Goal: Information Seeking & Learning: Learn about a topic

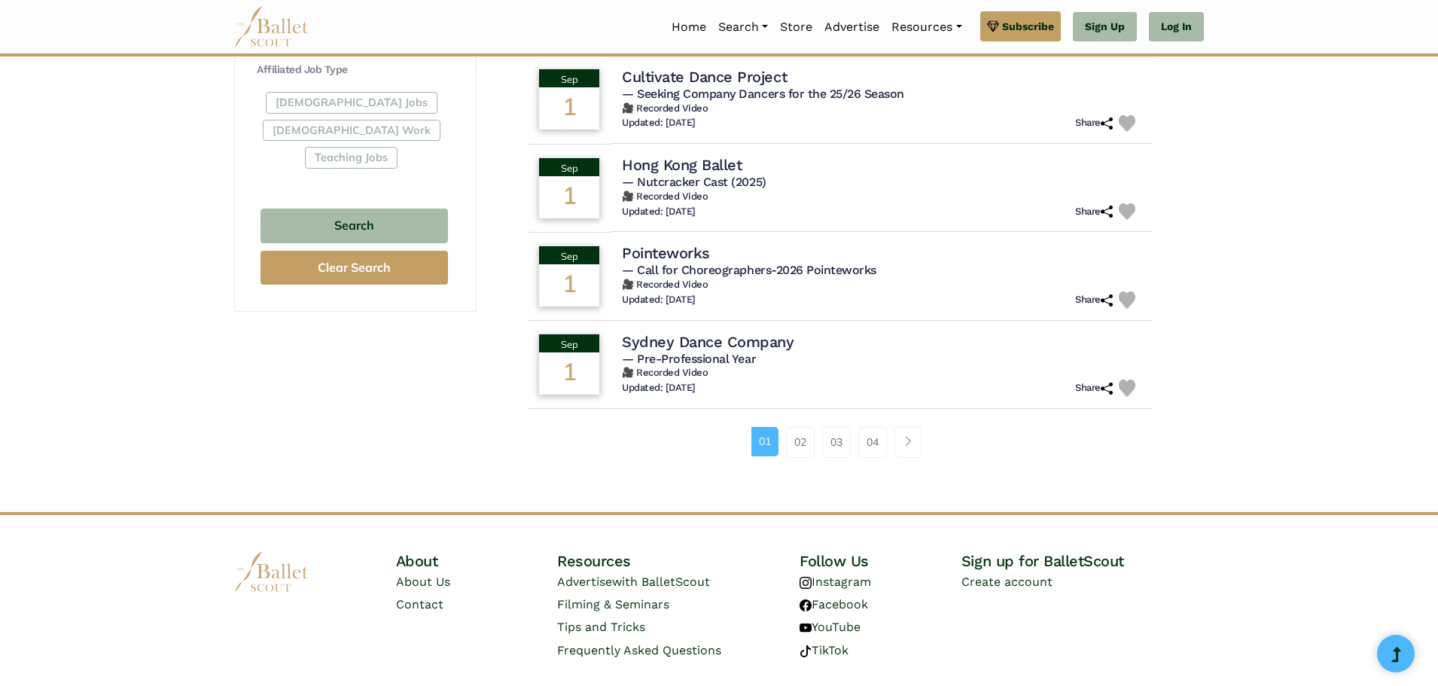
scroll to position [904, 0]
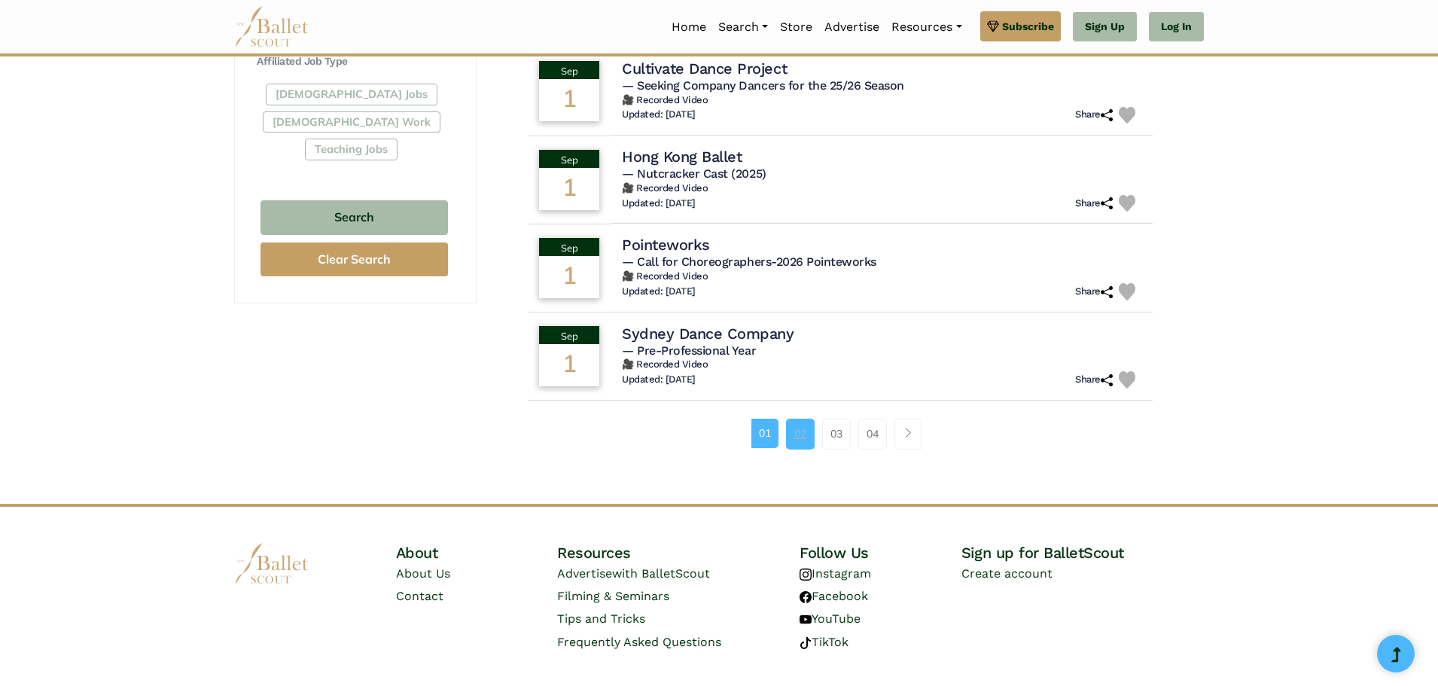
click at [795, 435] on link "02" at bounding box center [800, 434] width 29 height 30
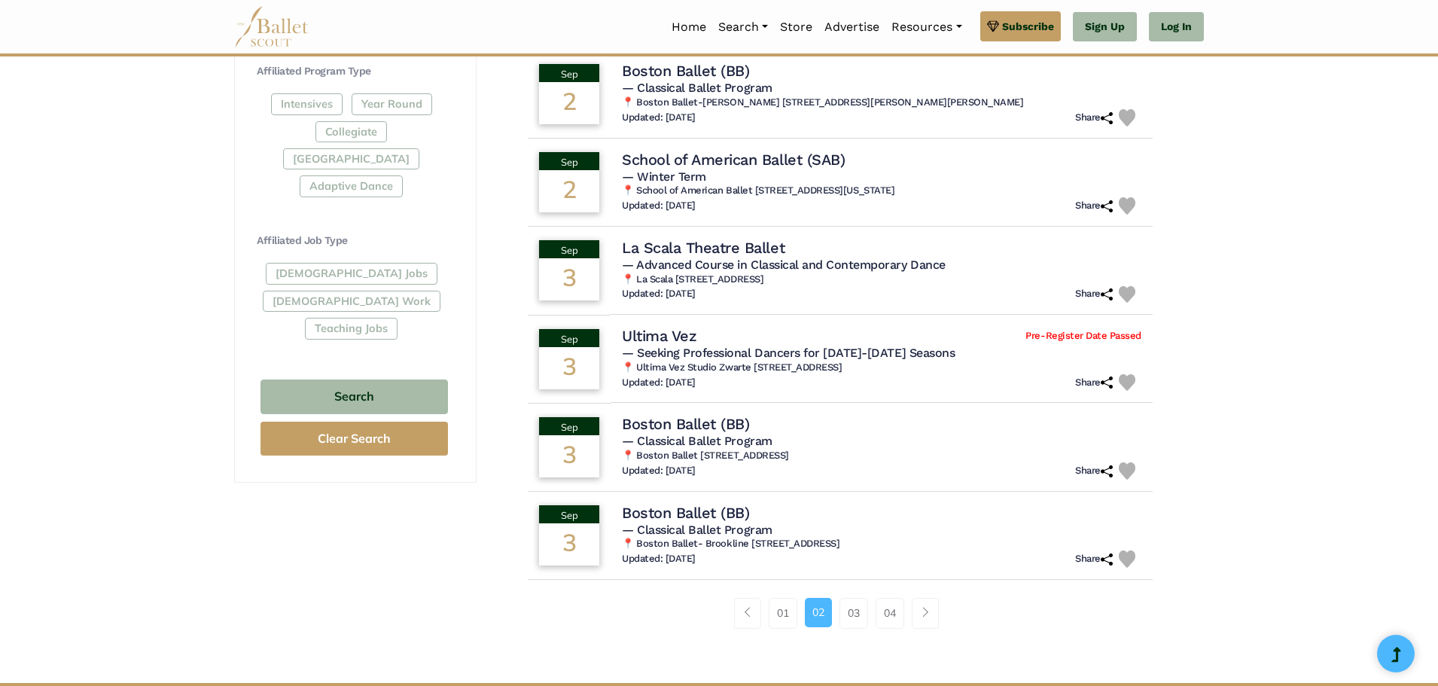
scroll to position [753, 0]
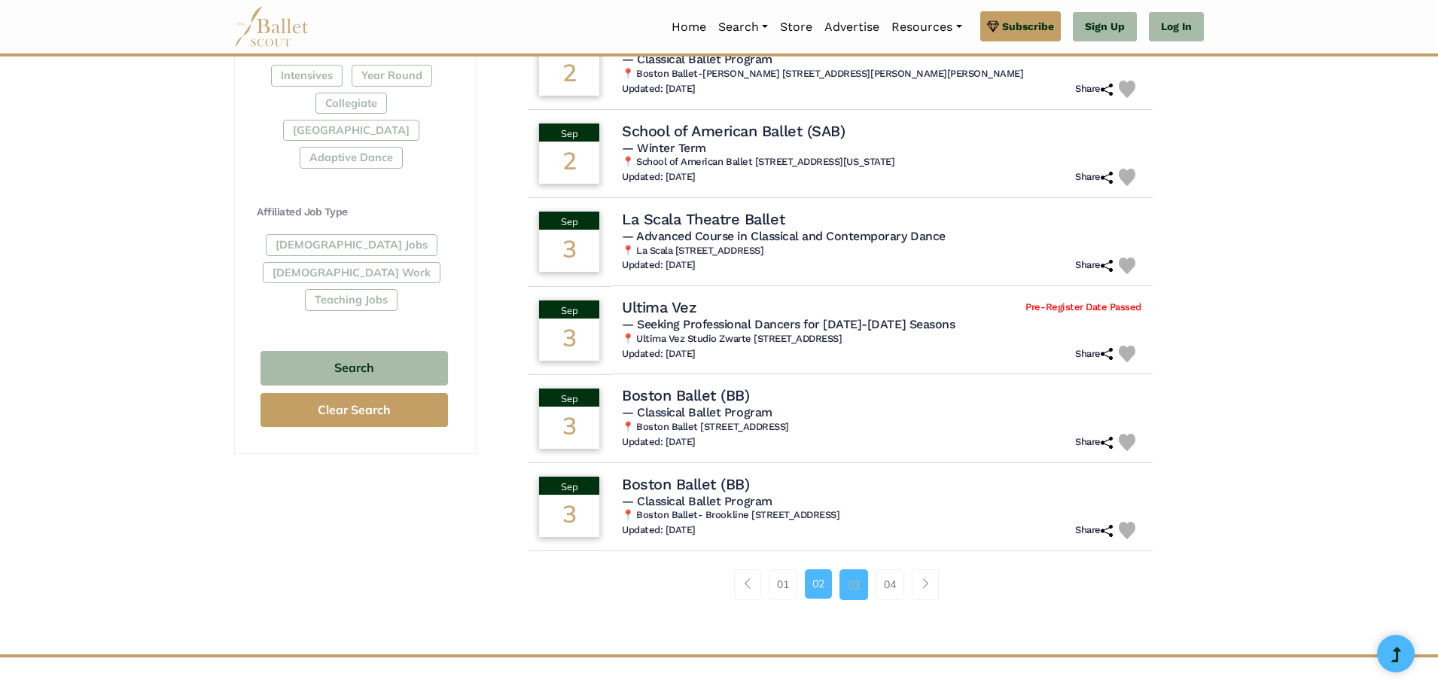
click at [850, 588] on link "03" at bounding box center [854, 584] width 29 height 30
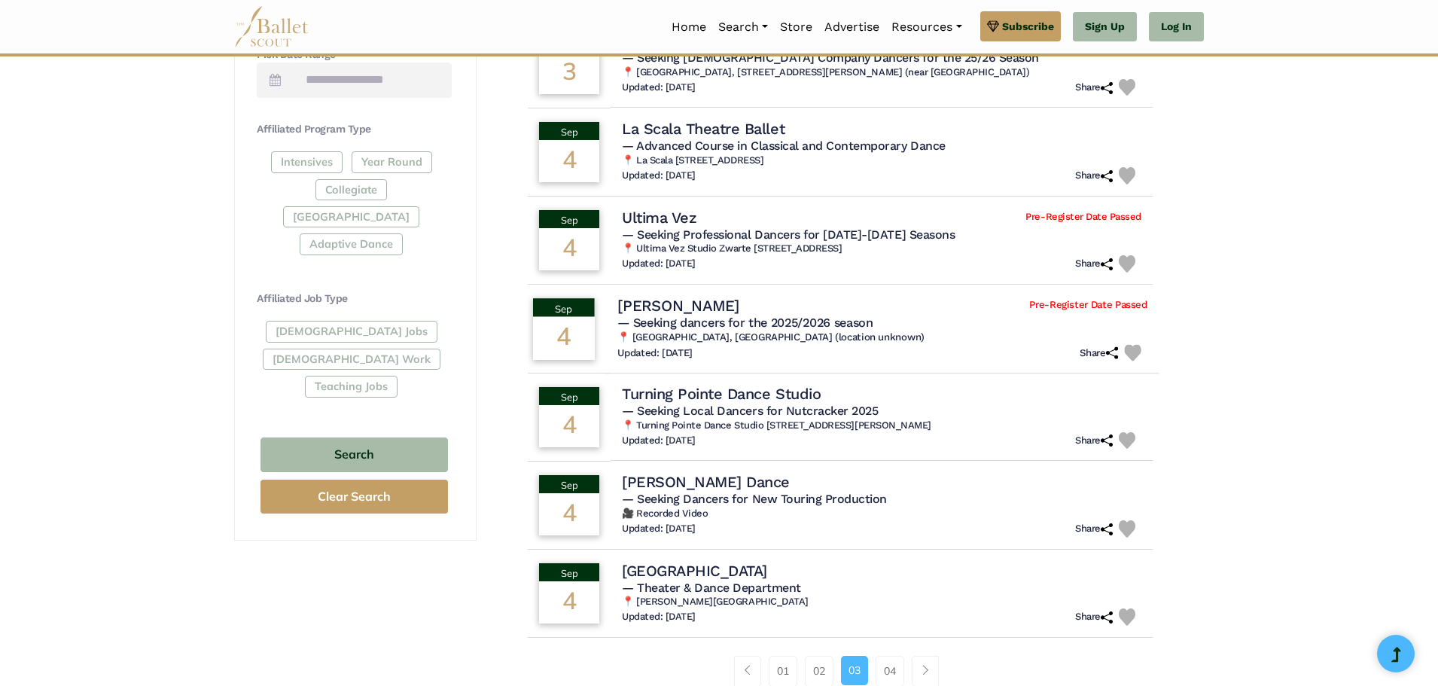
scroll to position [678, 0]
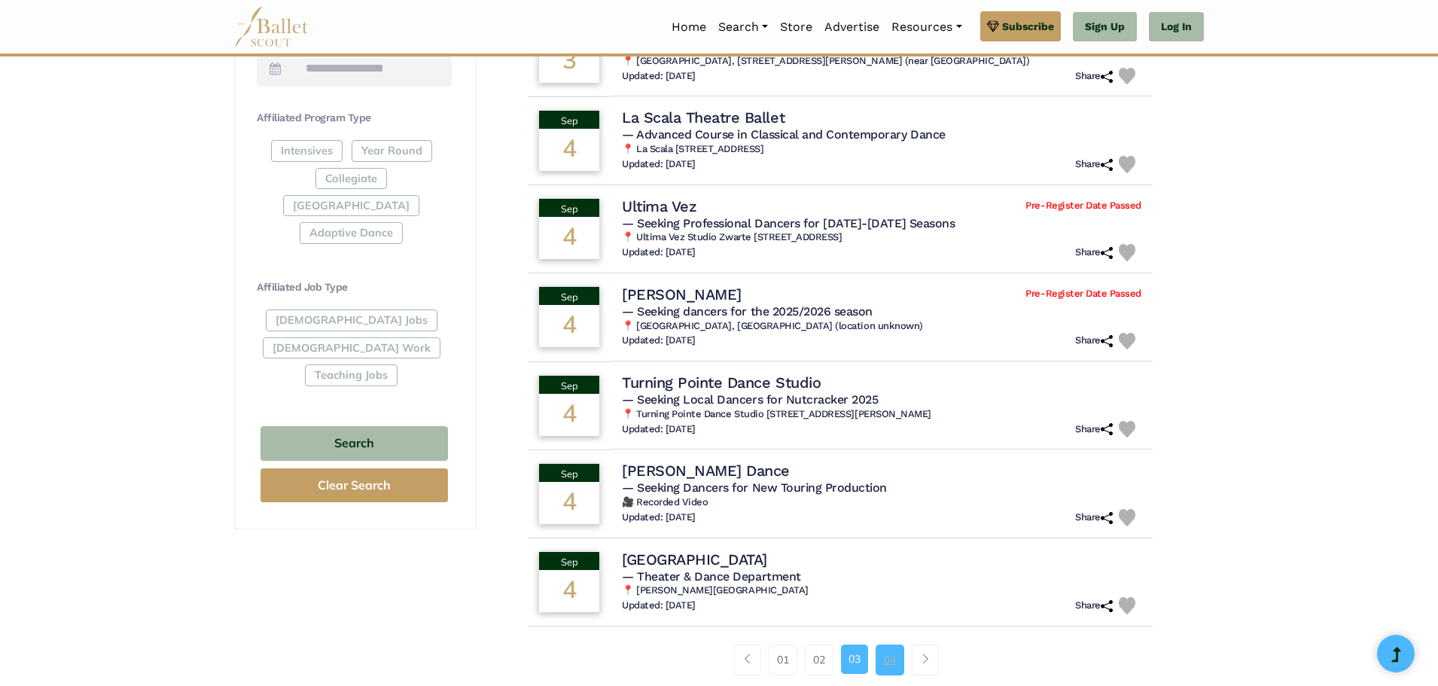
click at [882, 659] on link "04" at bounding box center [890, 660] width 29 height 30
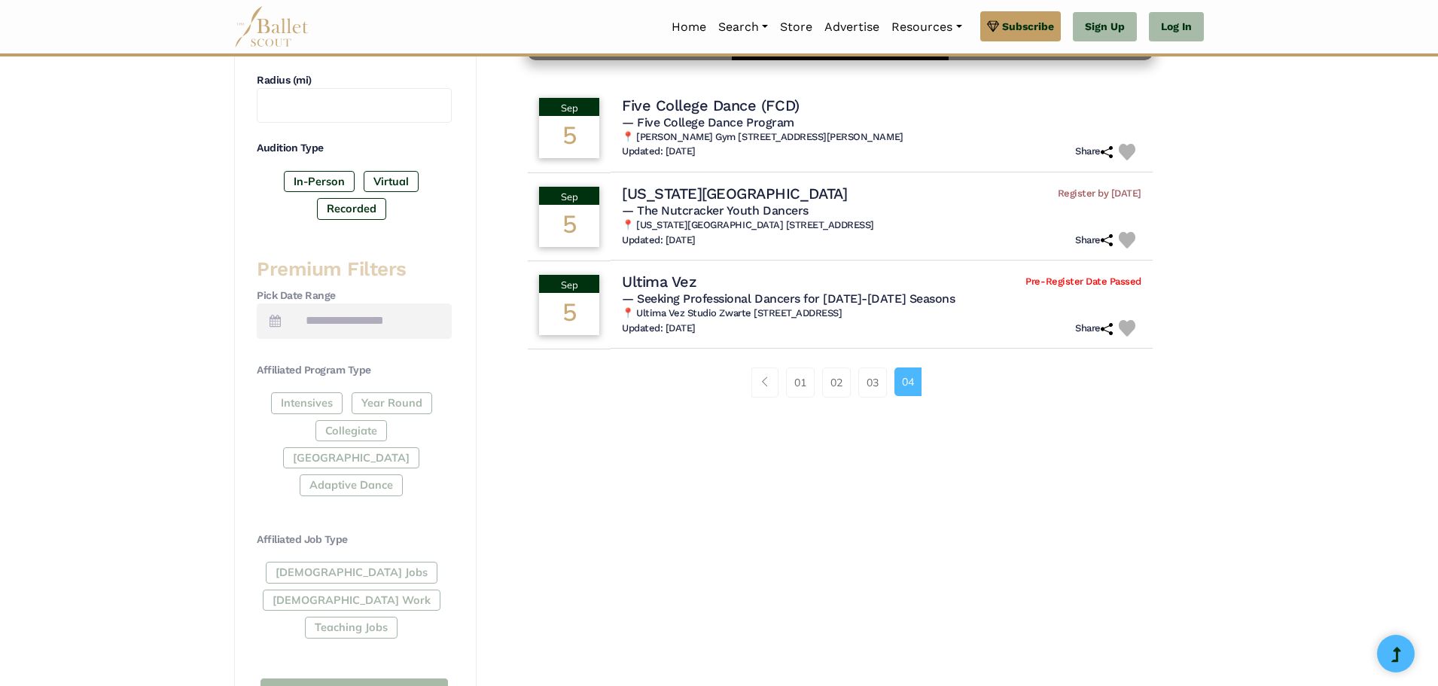
scroll to position [75, 0]
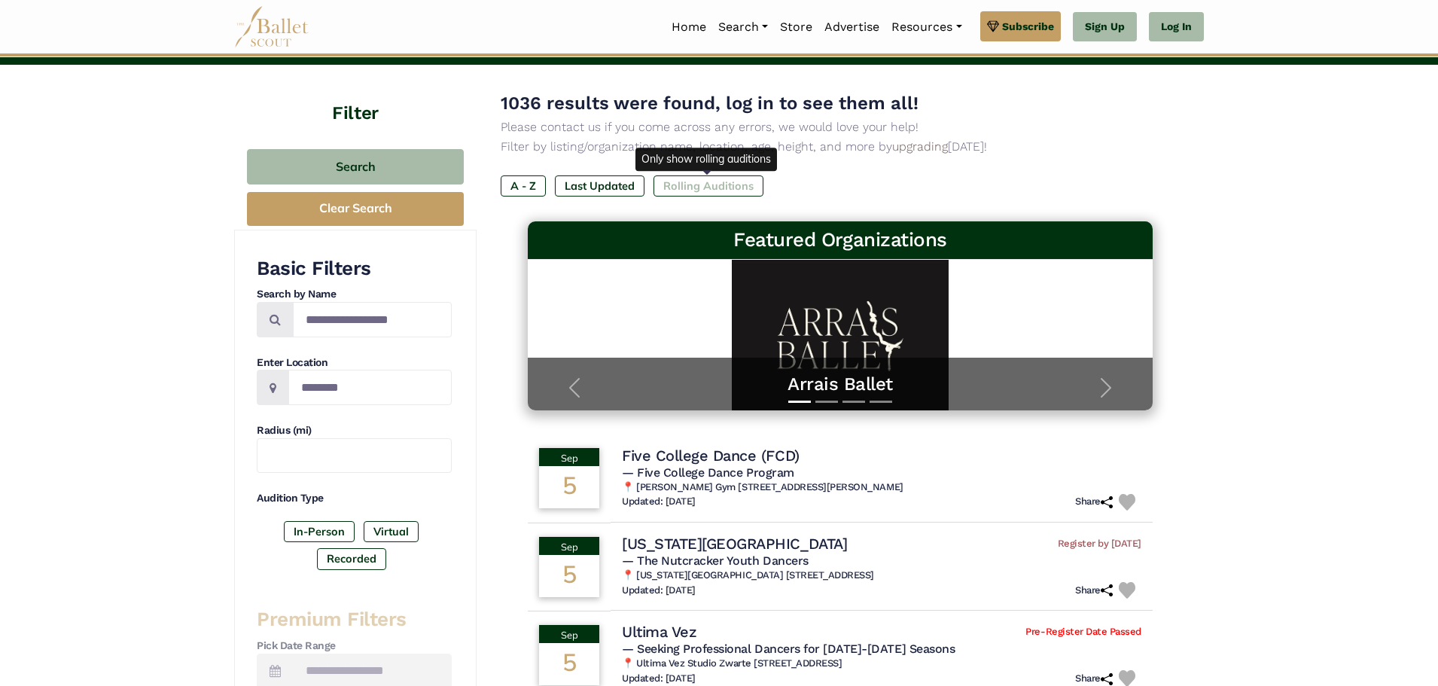
click at [659, 188] on label "Rolling Auditions" at bounding box center [709, 185] width 110 height 21
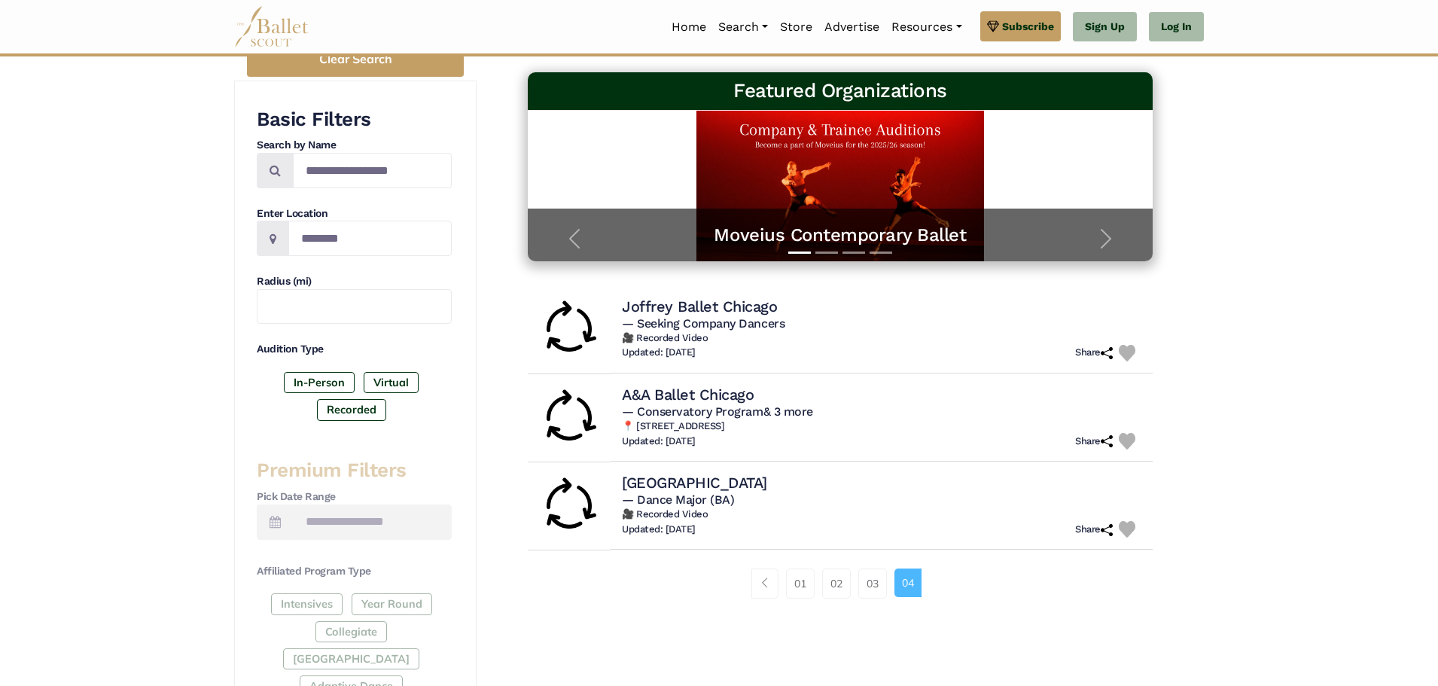
scroll to position [226, 0]
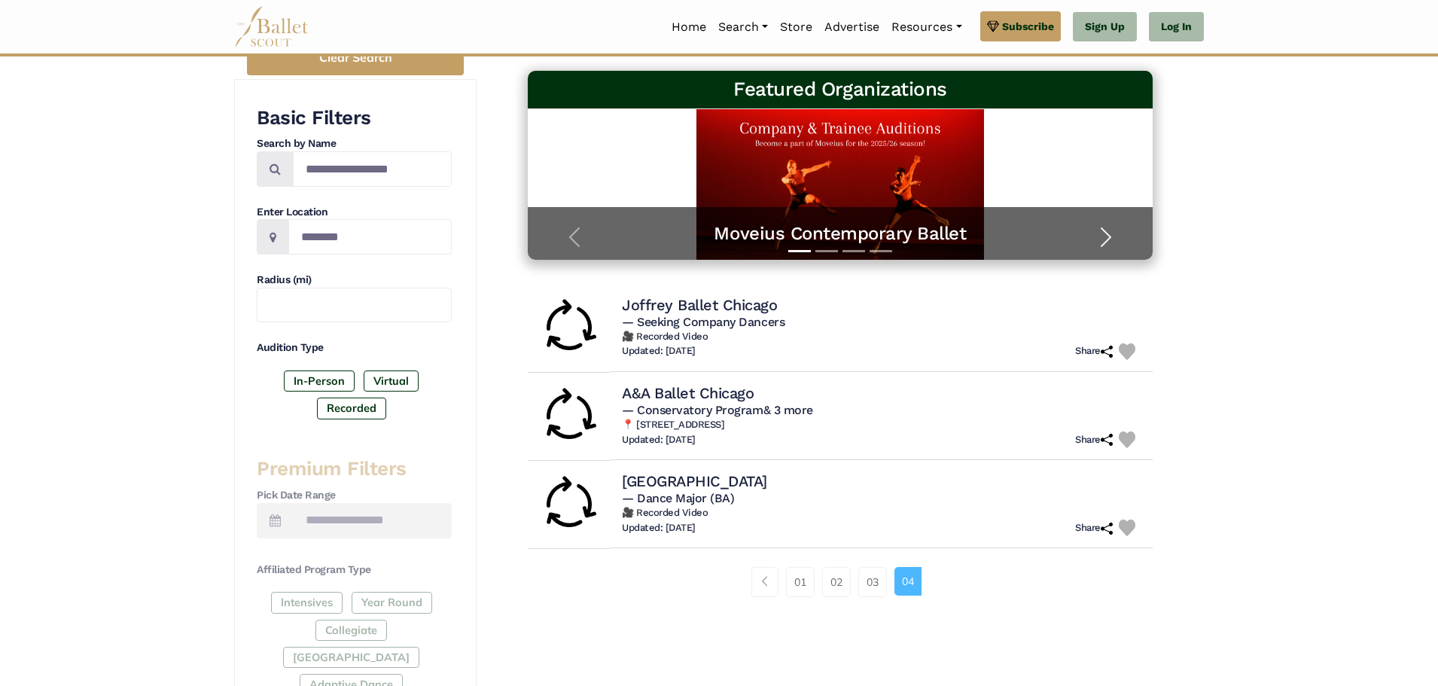
click at [1100, 230] on span "button" at bounding box center [1106, 237] width 24 height 24
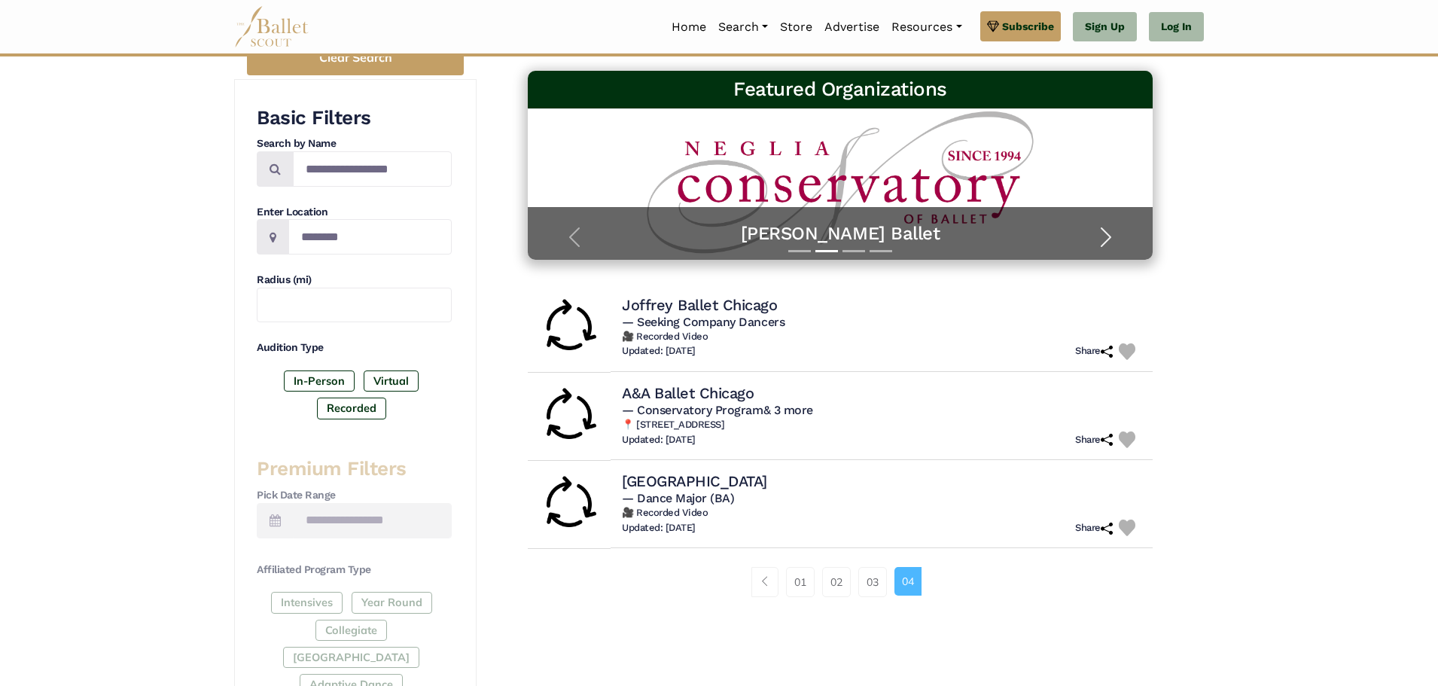
click at [1100, 230] on span "button" at bounding box center [1106, 237] width 24 height 24
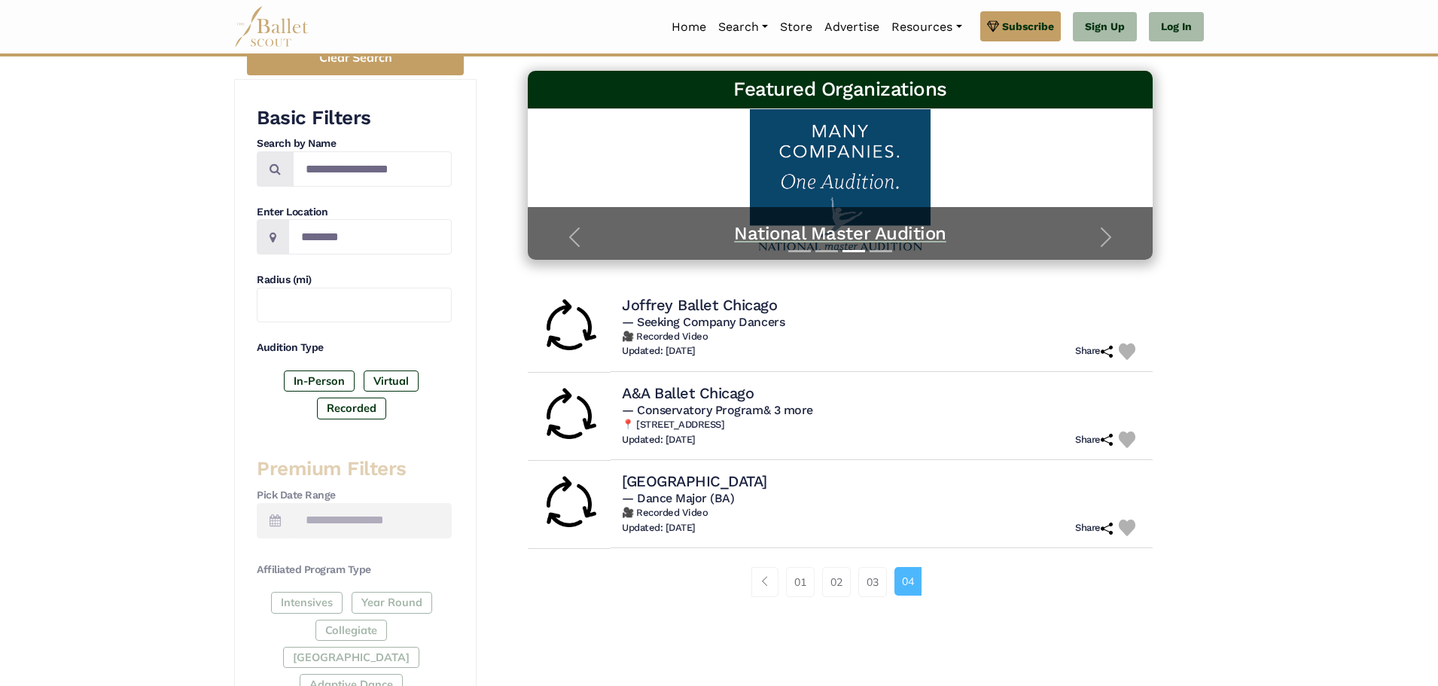
click at [812, 232] on h5 "National Master Audition" at bounding box center [840, 233] width 595 height 23
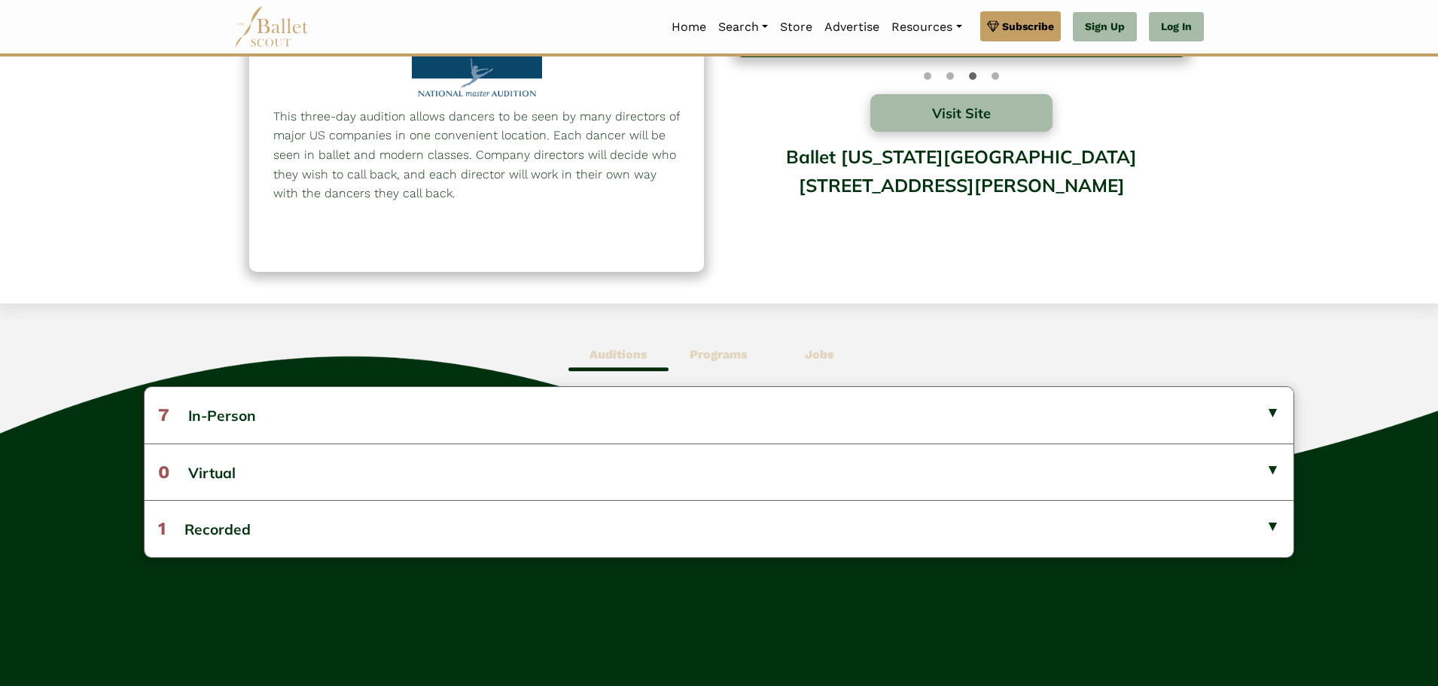
scroll to position [151, 0]
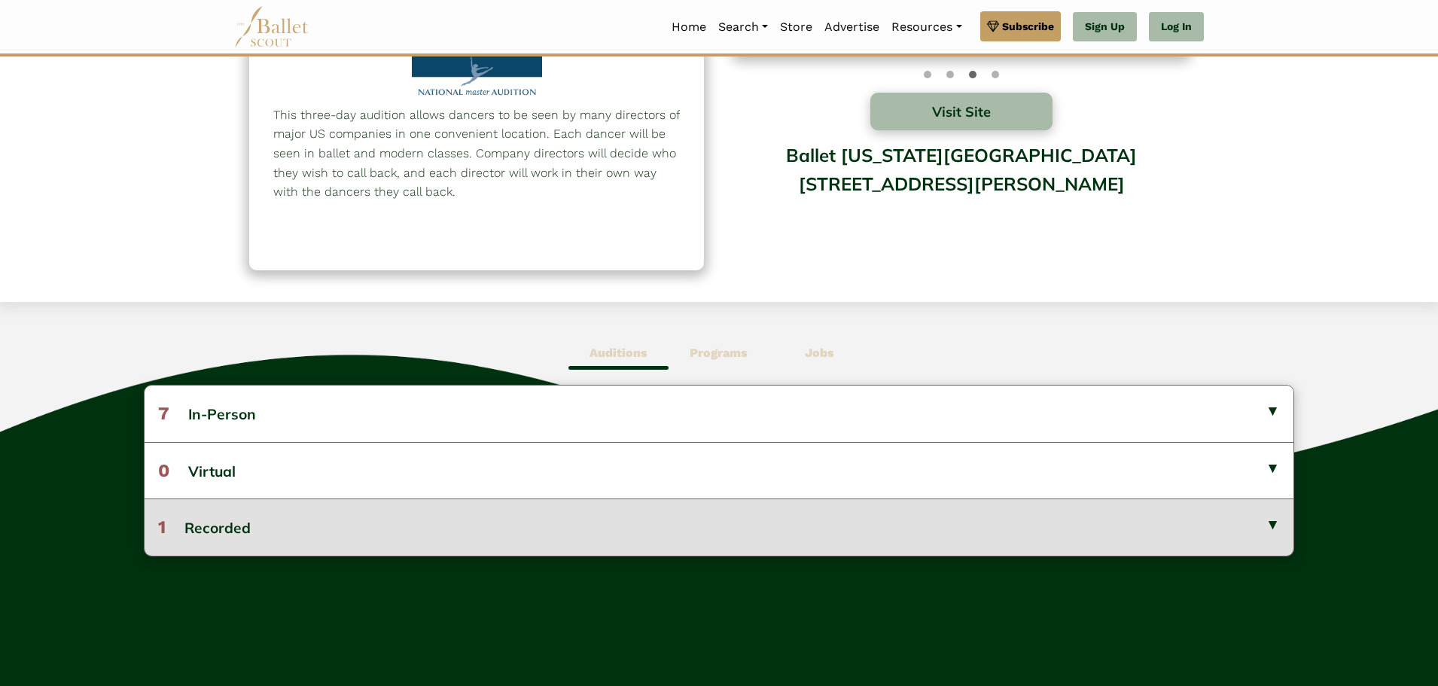
click at [1283, 523] on button "1 Recorded" at bounding box center [719, 527] width 1149 height 56
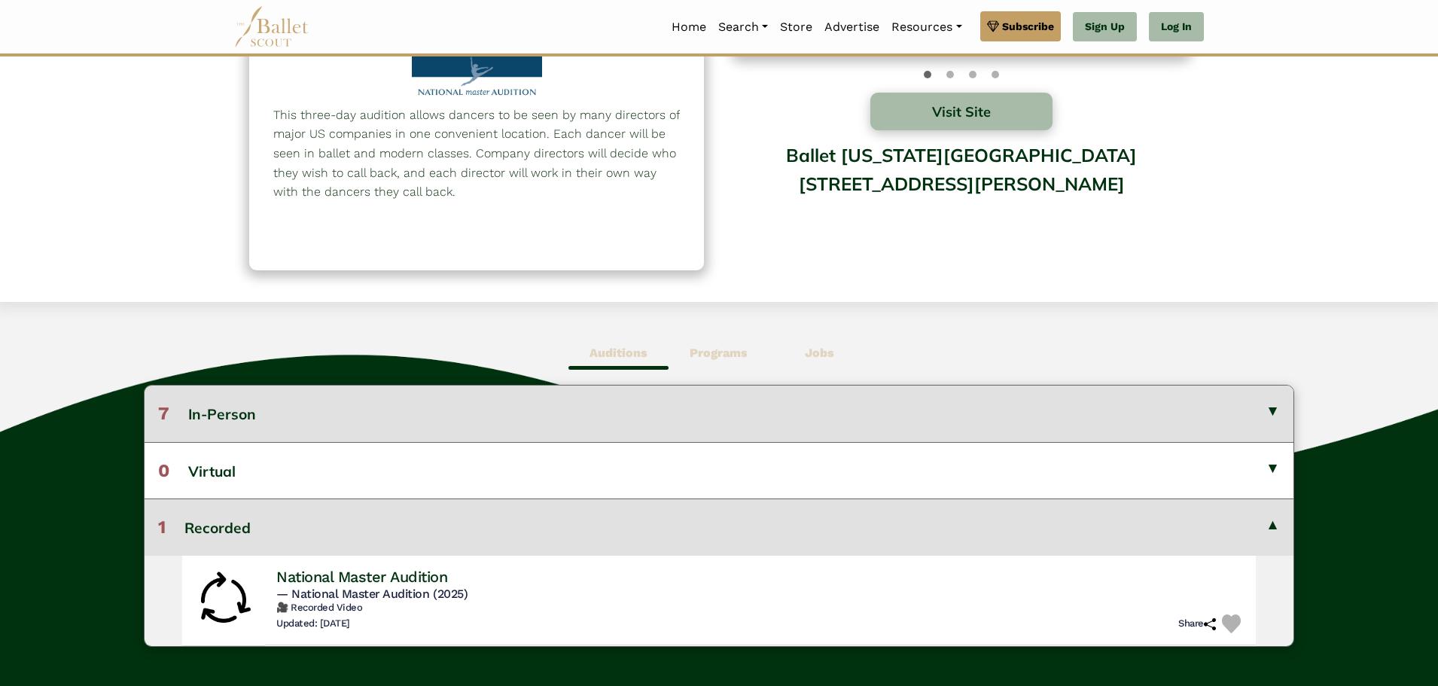
click at [1265, 407] on button "7 In-Person" at bounding box center [719, 414] width 1149 height 56
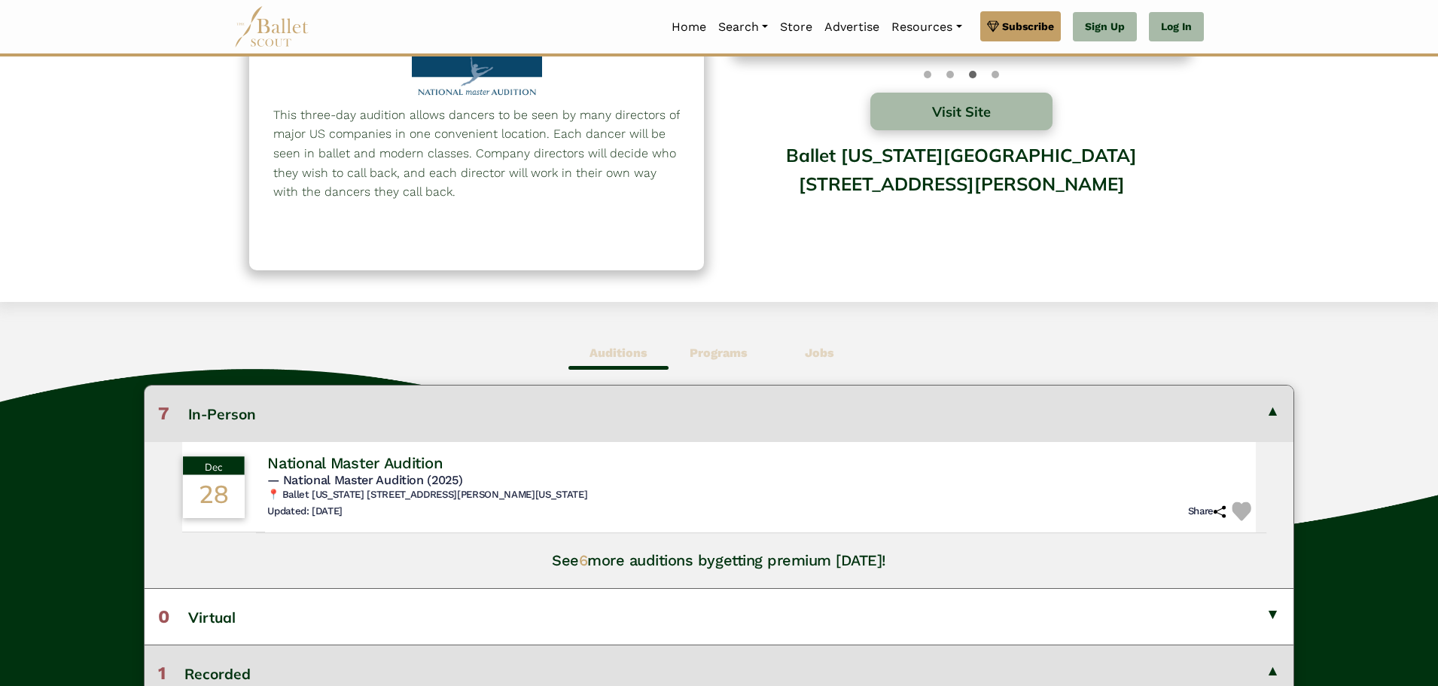
click at [351, 466] on h4 "National Master Audition" at bounding box center [354, 463] width 175 height 20
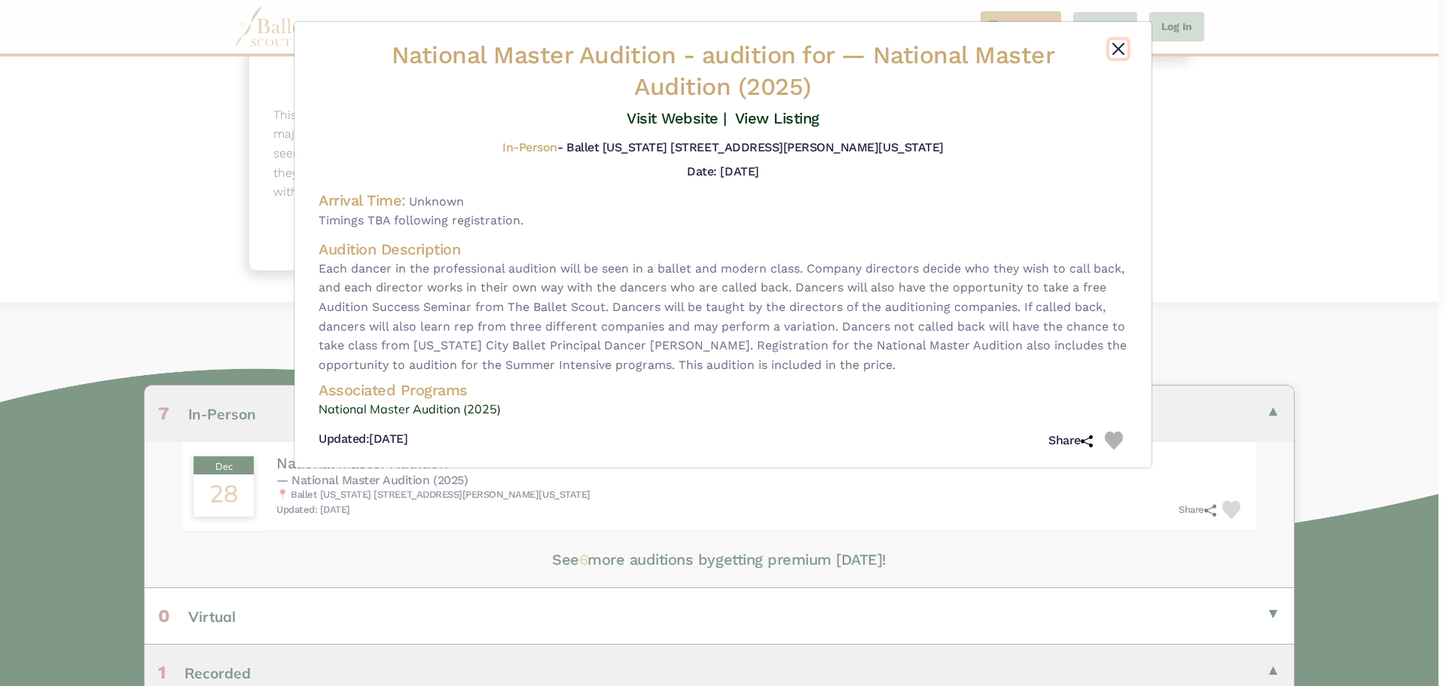
click at [1114, 45] on button "Close" at bounding box center [1118, 49] width 18 height 18
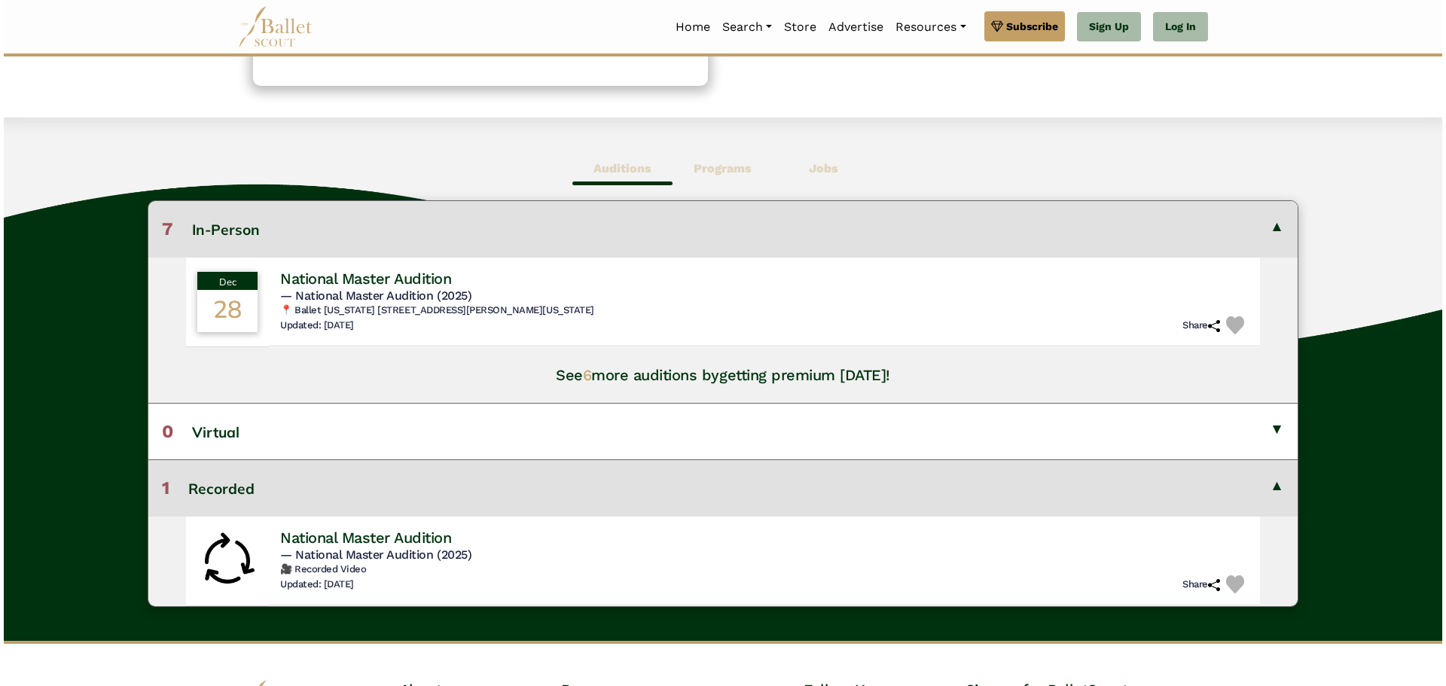
scroll to position [377, 0]
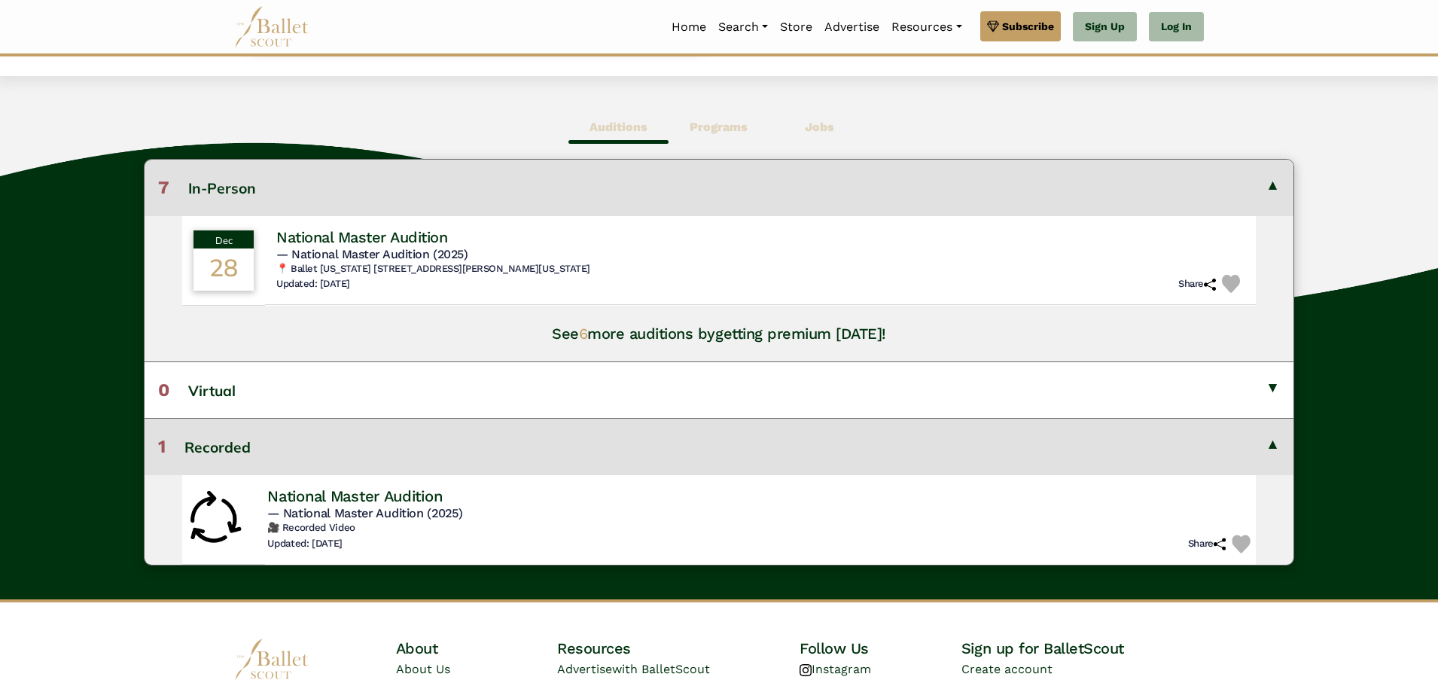
click at [349, 492] on h4 "National Master Audition" at bounding box center [354, 496] width 175 height 20
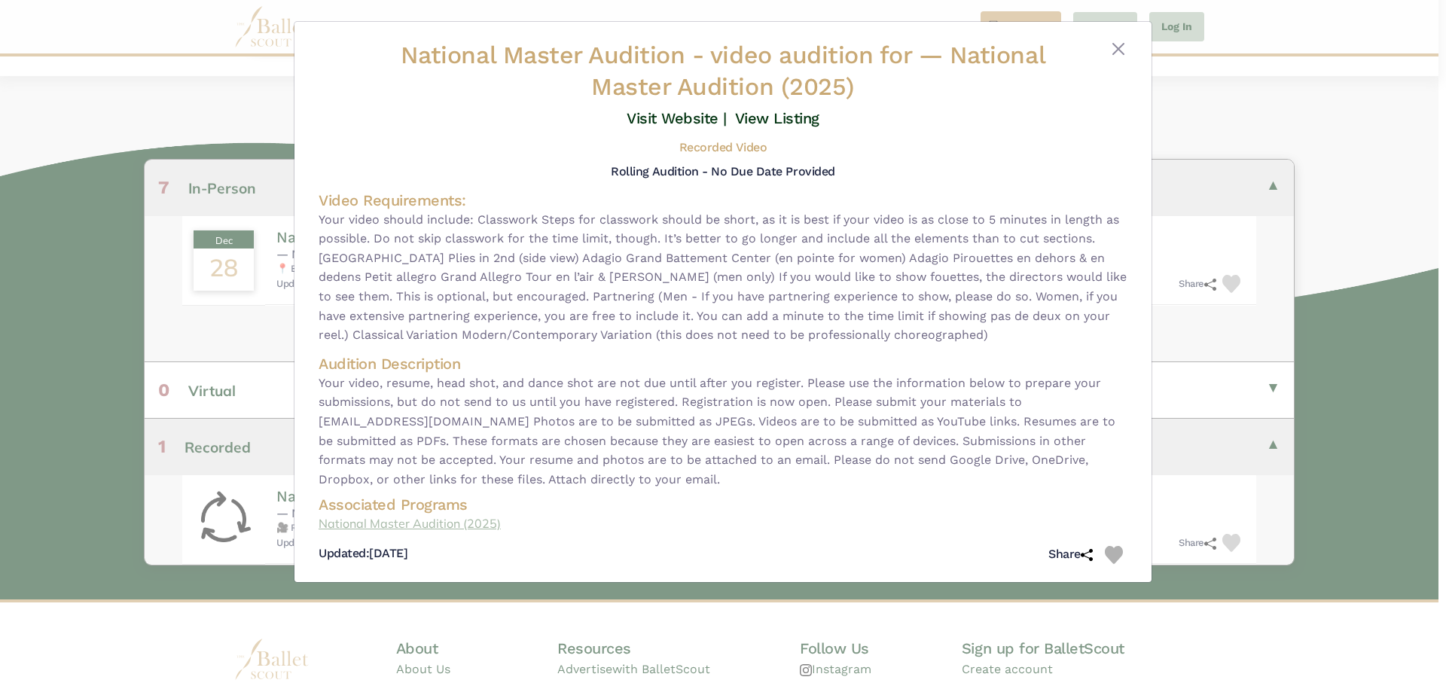
click at [483, 524] on link "National Master Audition (2025)" at bounding box center [723, 524] width 809 height 20
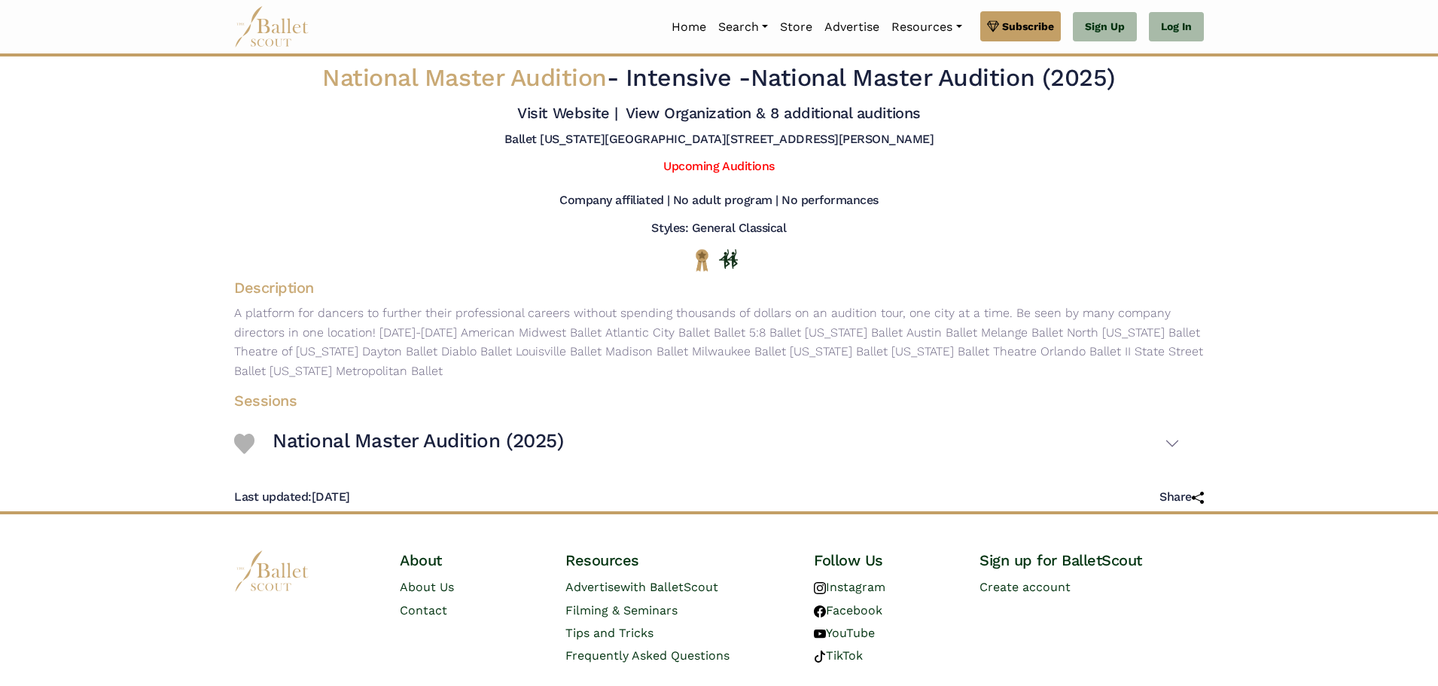
click at [961, 154] on div "Ballet [US_STATE][GEOGRAPHIC_DATA][STREET_ADDRESS][PERSON_NAME]" at bounding box center [719, 143] width 994 height 22
